Goal: Complete application form: Complete application form

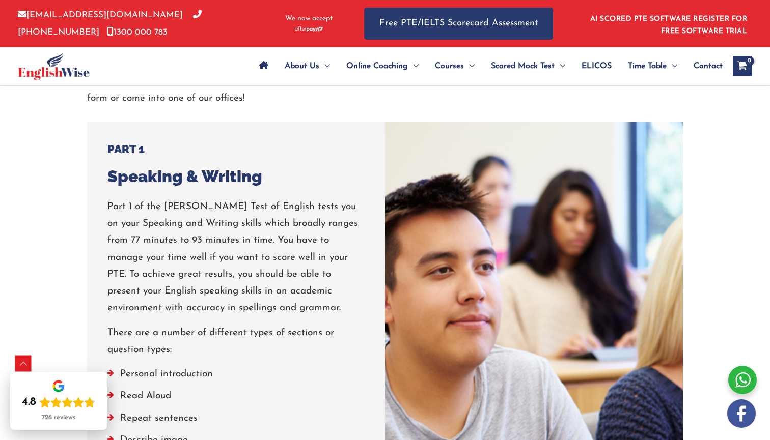
scroll to position [776, 0]
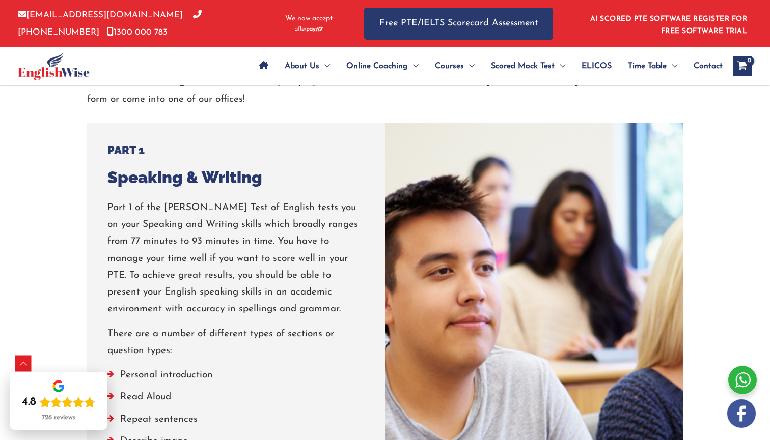
click at [273, 269] on p "Part 1 of the [PERSON_NAME] Test of English tests you on your Speaking and Writ…" at bounding box center [235, 259] width 257 height 119
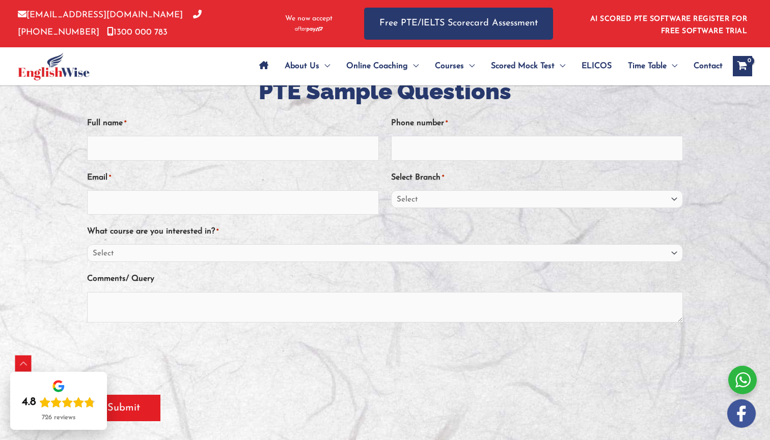
scroll to position [221, 0]
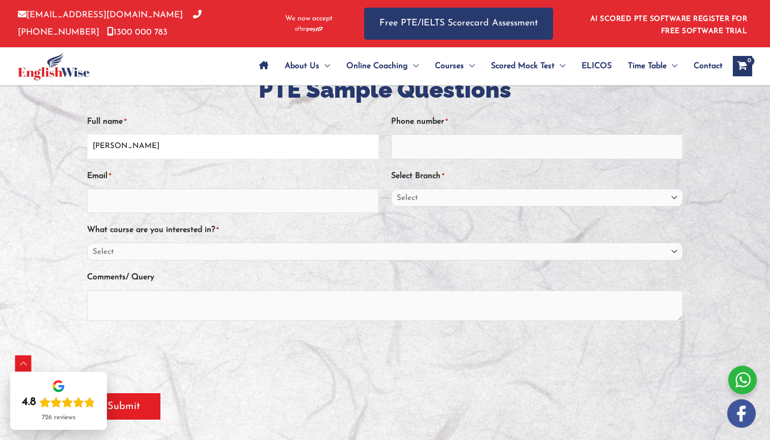
type input "[PERSON_NAME]"
type input "0451651869"
click at [151, 147] on input "[PERSON_NAME]" at bounding box center [233, 146] width 292 height 24
type input "[PERSON_NAME]"
type input "[EMAIL_ADDRESS][DOMAIN_NAME]"
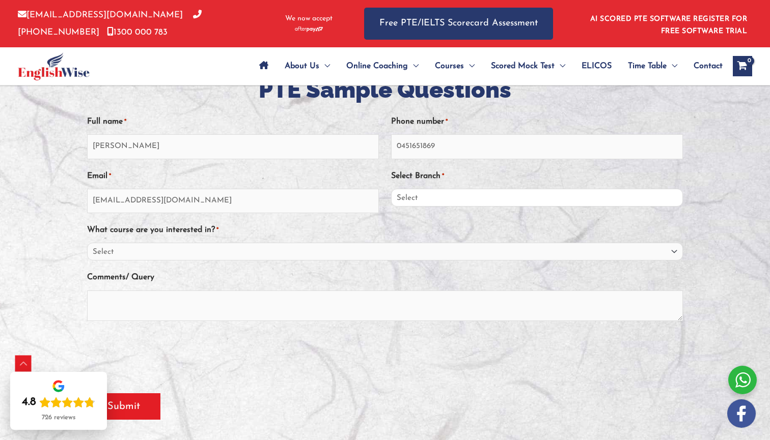
select select "Sydney Parramatta"
select select "PTE"
click at [212, 301] on textarea "Comments/ Query" at bounding box center [385, 306] width 596 height 31
click at [158, 306] on textarea "Comments/ Query" at bounding box center [385, 306] width 596 height 31
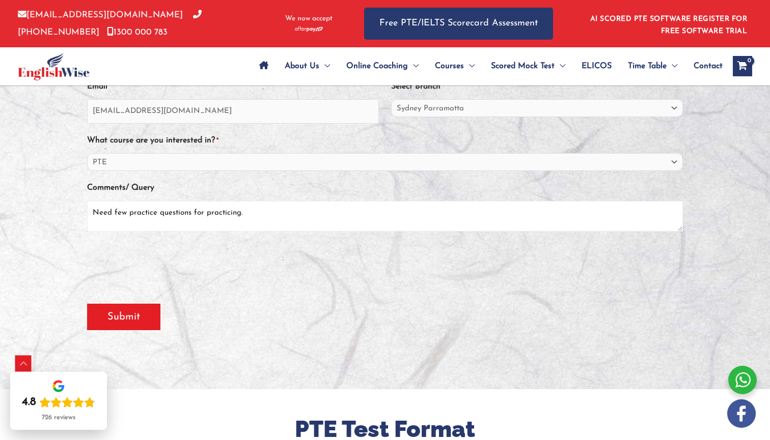
scroll to position [321, 0]
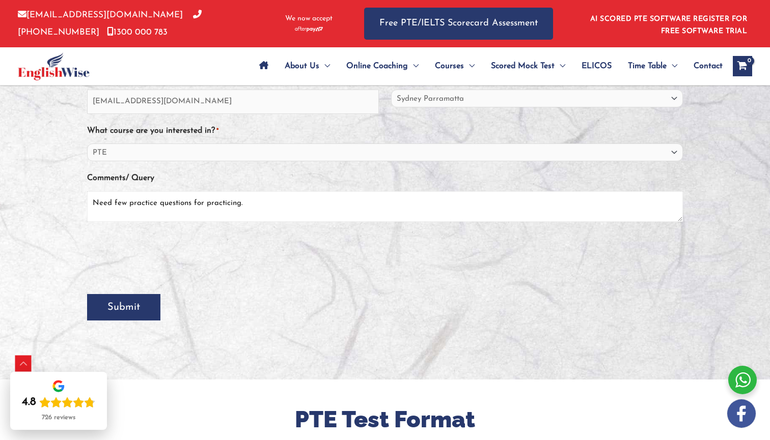
type textarea "Need few practice questions for practicing."
click at [110, 318] on input "Submit" at bounding box center [123, 307] width 73 height 26
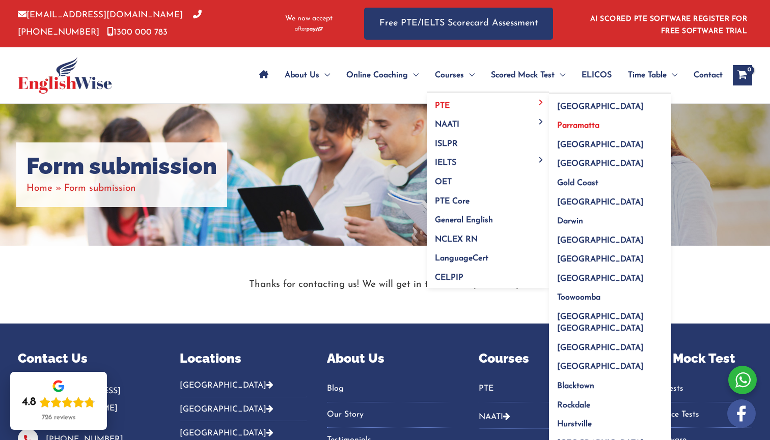
click at [579, 122] on span "Parramatta" at bounding box center [578, 126] width 42 height 8
